Goal: Information Seeking & Learning: Learn about a topic

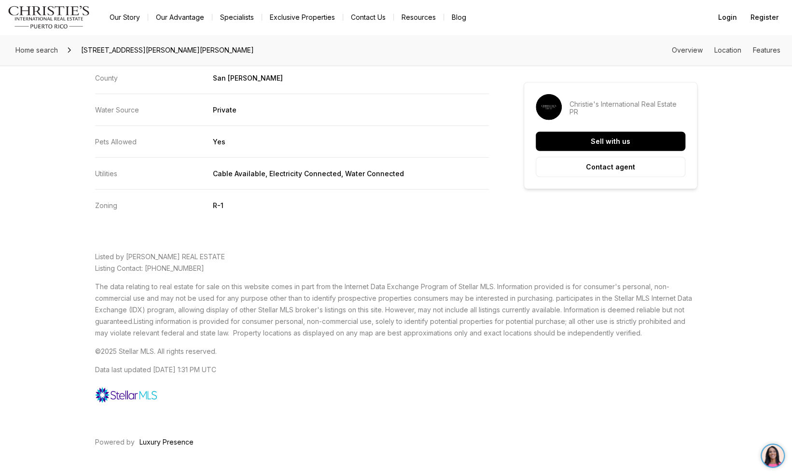
scroll to position [1588, 0]
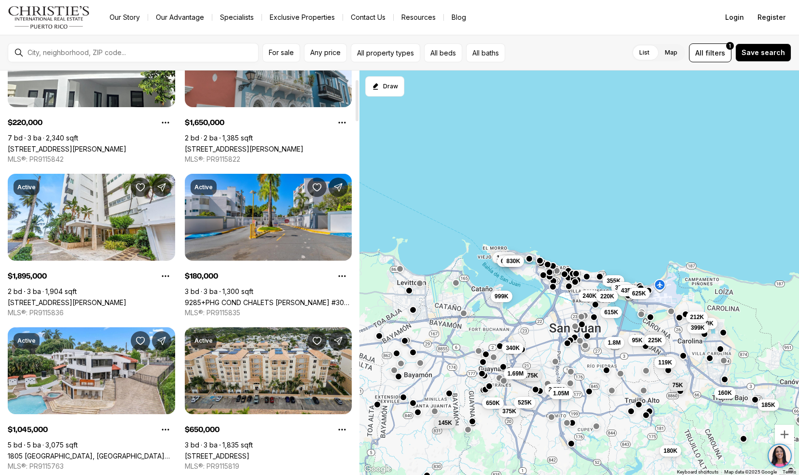
scroll to position [85, 0]
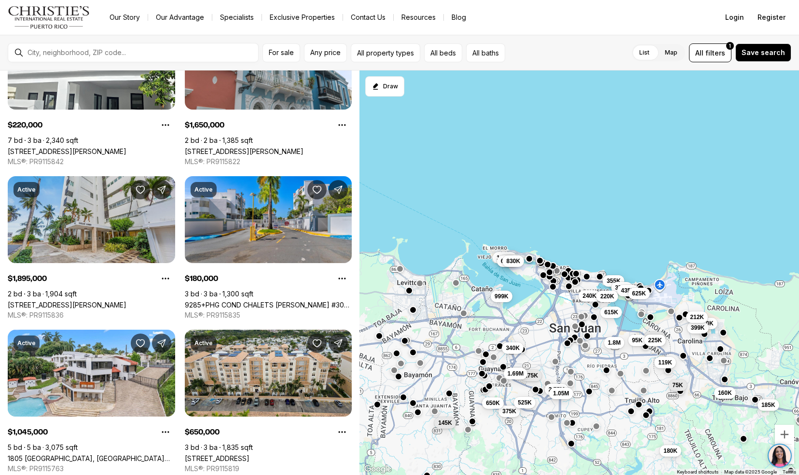
click at [58, 300] on link "[STREET_ADDRESS][PERSON_NAME]" at bounding box center [67, 304] width 119 height 8
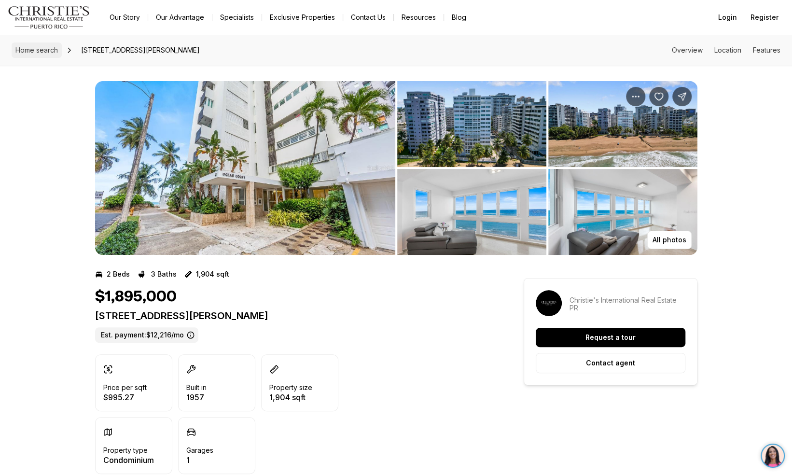
click at [42, 46] on span "Home search" at bounding box center [36, 50] width 42 height 8
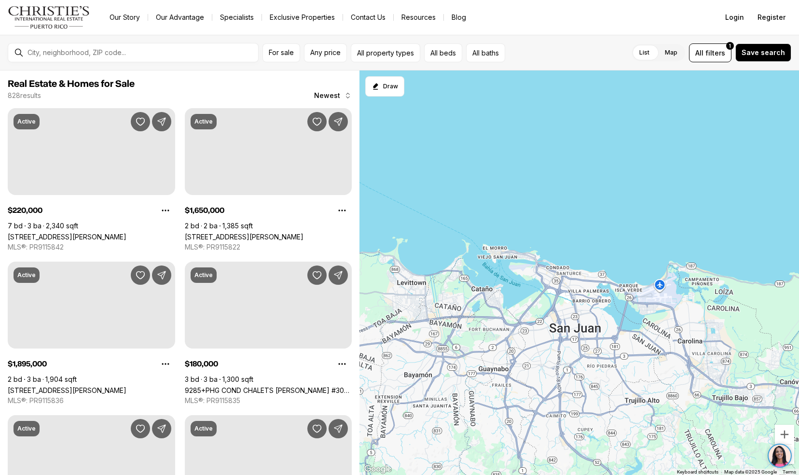
scroll to position [85, 0]
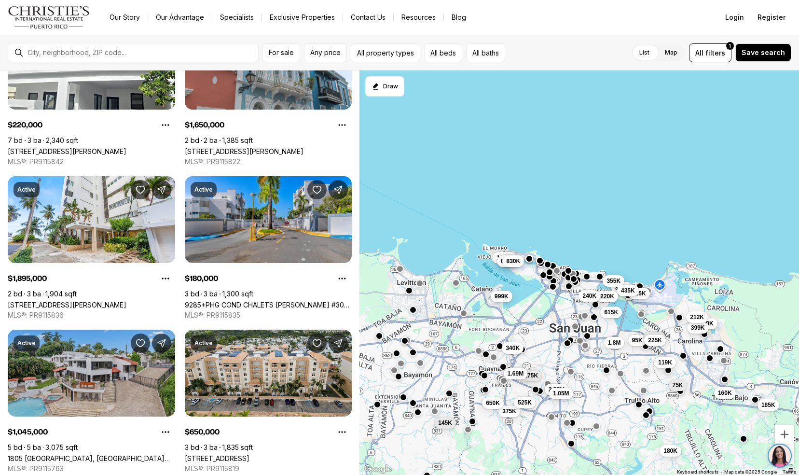
click at [51, 454] on link "1805 [GEOGRAPHIC_DATA], [GEOGRAPHIC_DATA][PERSON_NAME], 00927" at bounding box center [91, 458] width 167 height 8
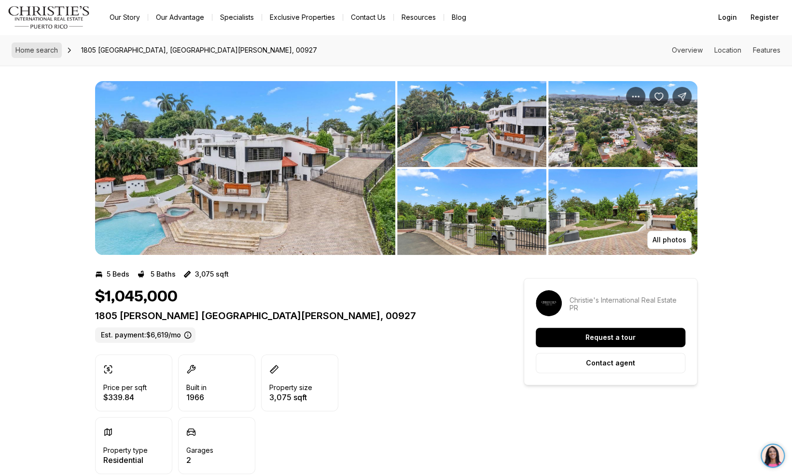
click at [48, 51] on span "Home search" at bounding box center [36, 50] width 42 height 8
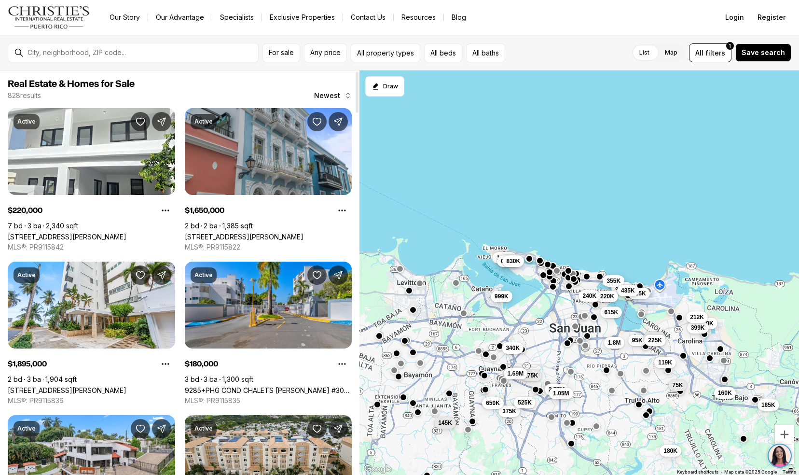
scroll to position [2, 0]
